Goal: Task Accomplishment & Management: Manage account settings

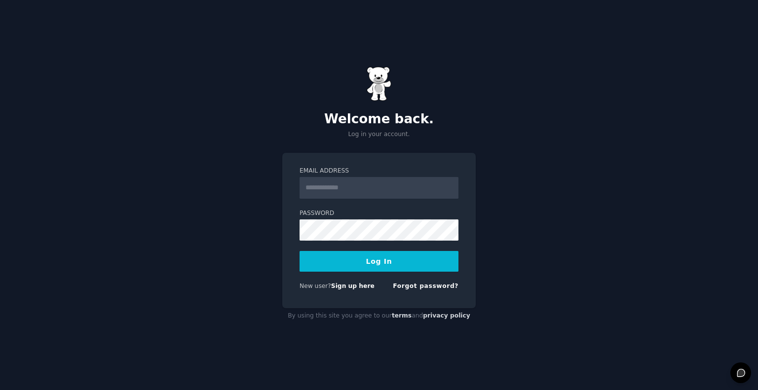
type input "**********"
click at [318, 267] on button "Log In" at bounding box center [379, 261] width 159 height 21
